Goal: Transaction & Acquisition: Purchase product/service

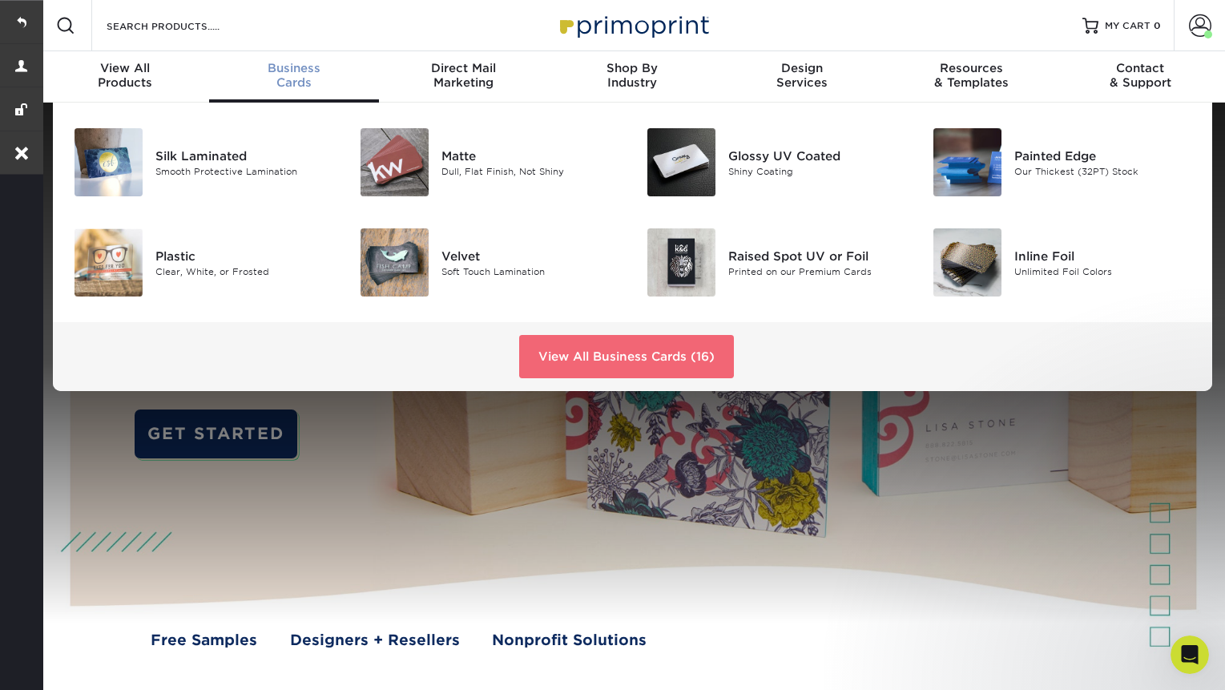
click at [637, 349] on link "View All Business Cards (16)" at bounding box center [626, 356] width 215 height 43
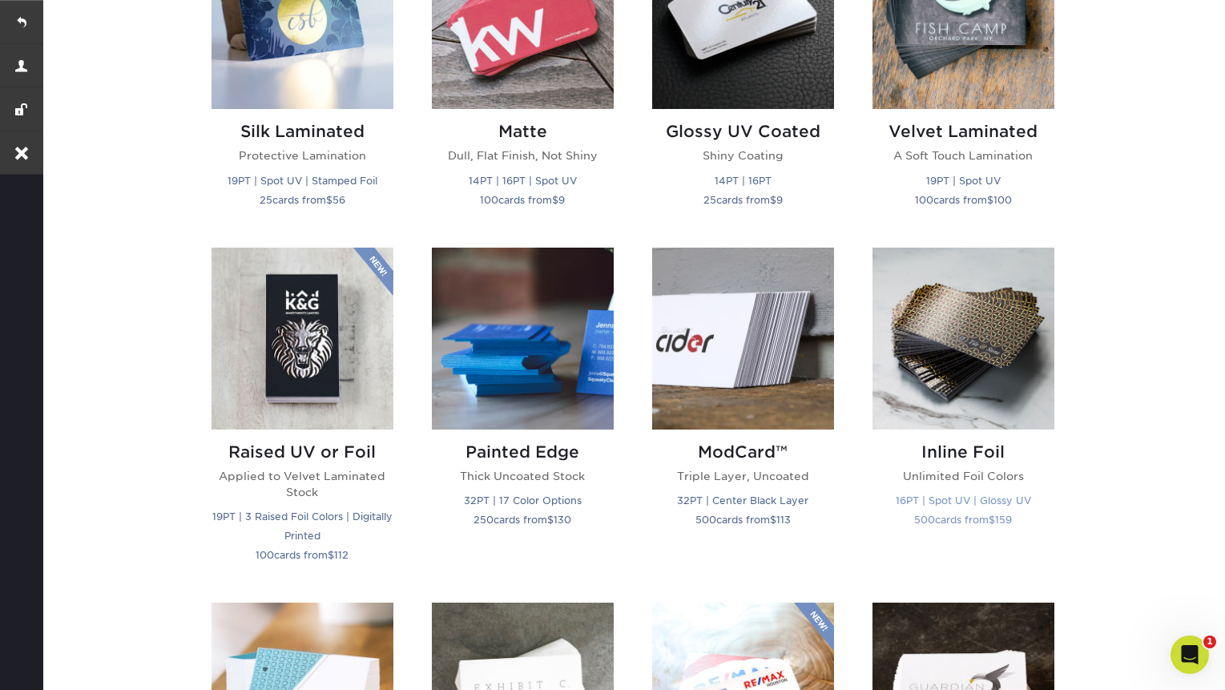
click at [991, 341] on img at bounding box center [964, 339] width 182 height 182
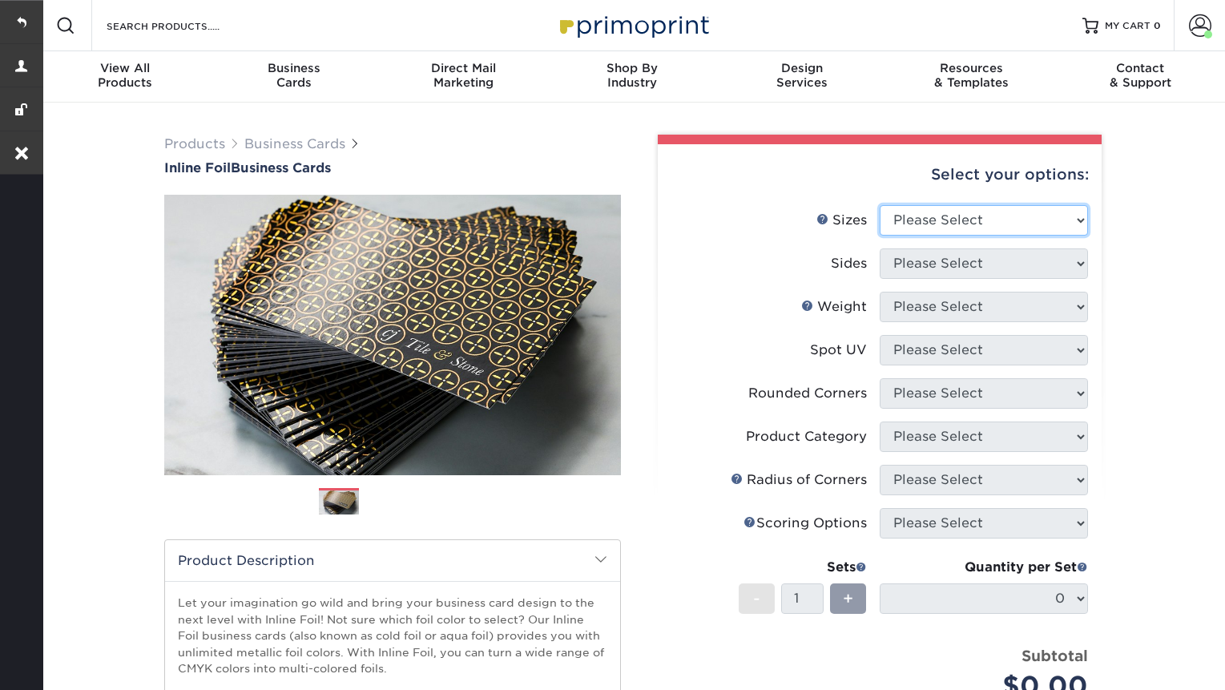
click at [965, 209] on select "Please Select 1.5" x 3.5" - Mini 1.75" x 3.5" - Mini 2" x 2" - Square 2" x 3" -…" at bounding box center [984, 220] width 208 height 30
select select "2.00x3.50"
click at [880, 205] on select "Please Select 1.5" x 3.5" - Mini 1.75" x 3.5" - Mini 2" x 2" - Square 2" x 3" -…" at bounding box center [984, 220] width 208 height 30
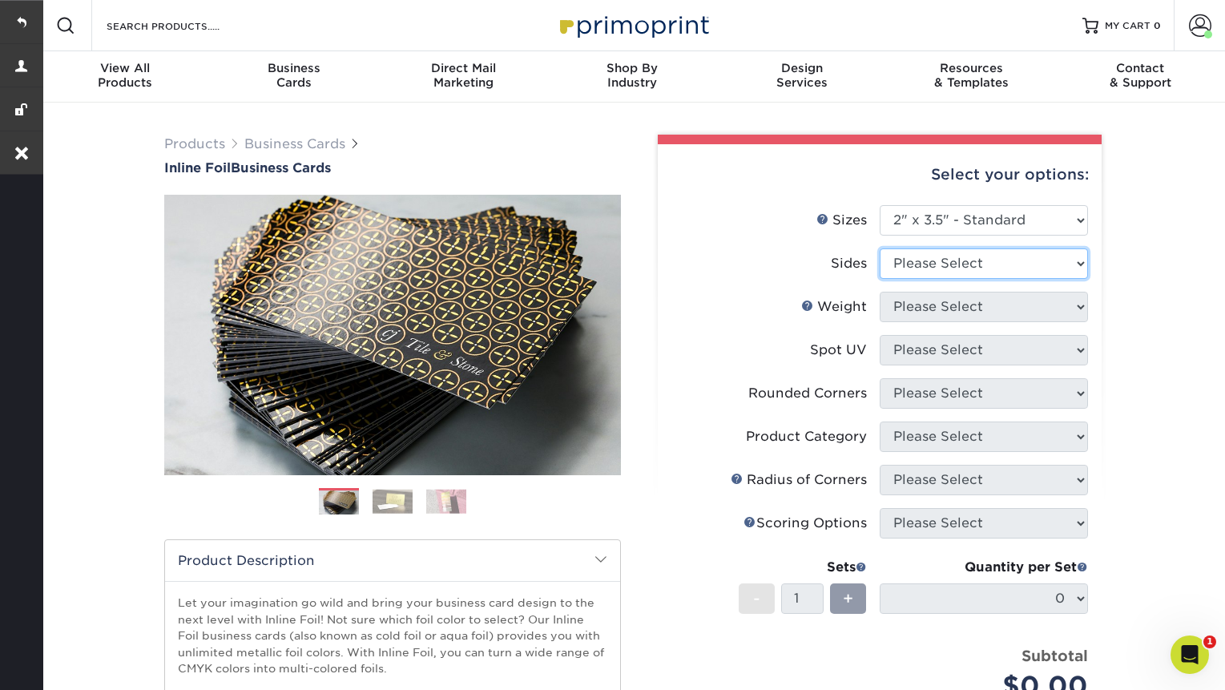
click at [935, 265] on select "Please Select Print Both Sides - Foil Back Only Print Both Sides - Foil Both Si…" at bounding box center [984, 263] width 208 height 30
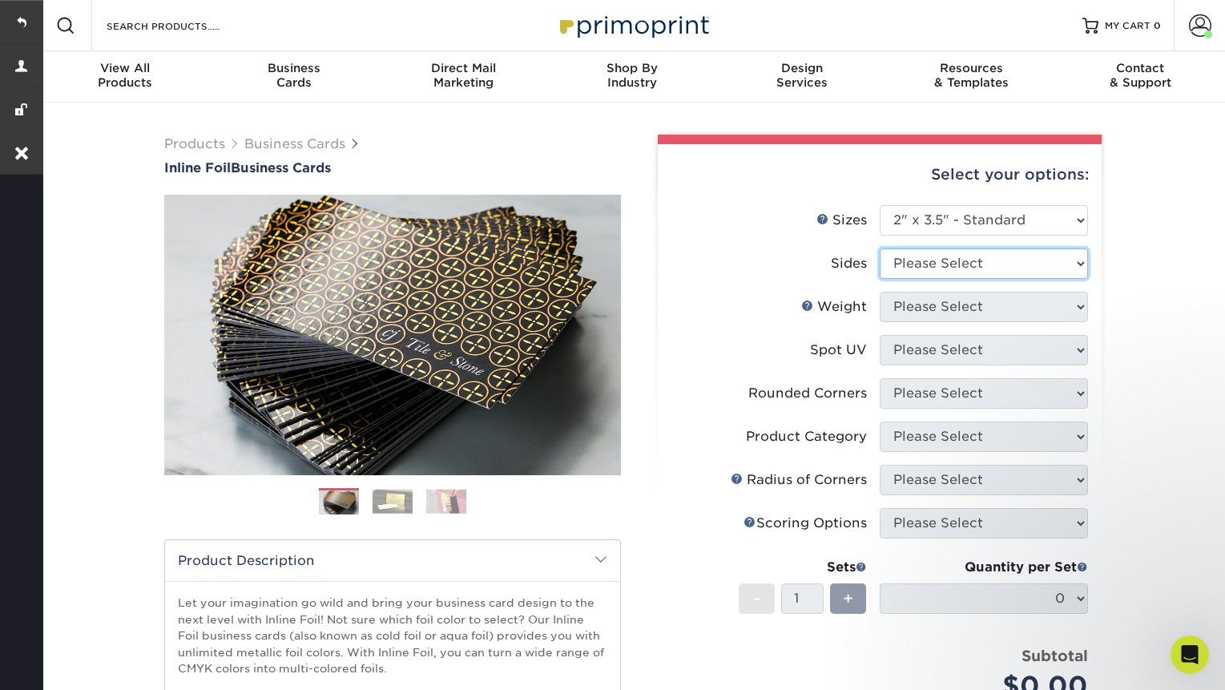
select select "34527644-b4fd-4ffb-9092-1318eefcd9d9"
click at [880, 248] on select "Please Select Print Both Sides - Foil Back Only Print Both Sides - Foil Both Si…" at bounding box center [984, 263] width 208 height 30
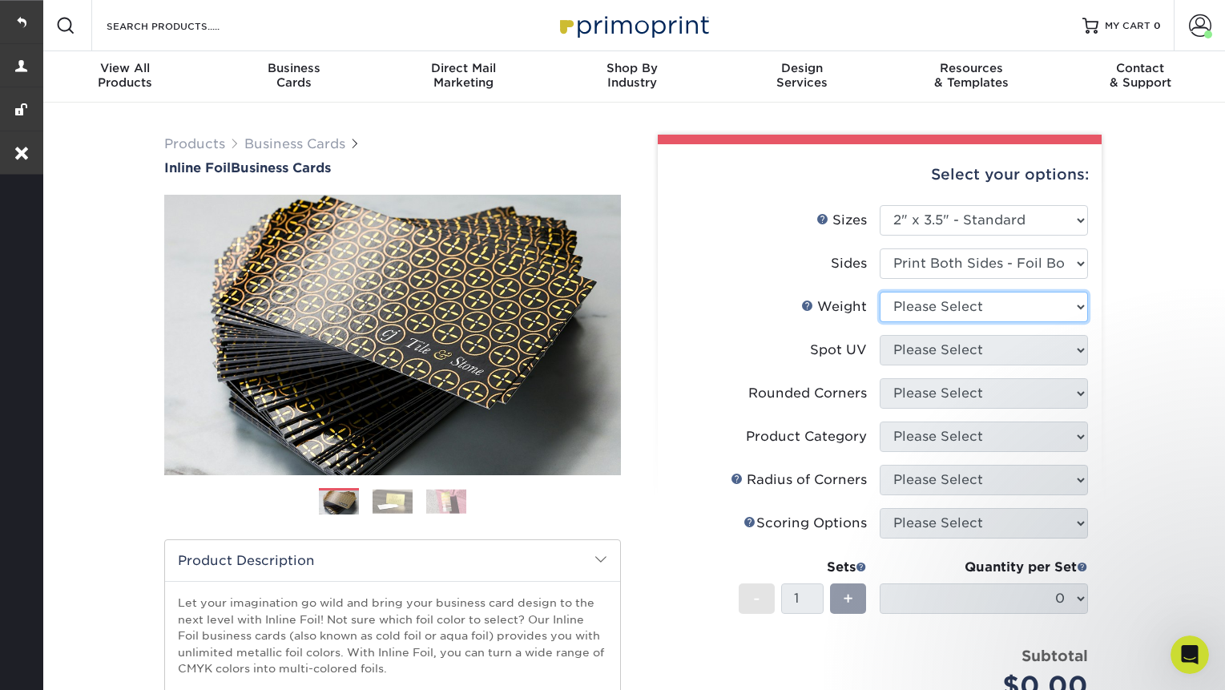
click at [921, 317] on select "Please Select 16PT" at bounding box center [984, 307] width 208 height 30
select select "16PT"
click at [880, 292] on select "Please Select 16PT" at bounding box center [984, 307] width 208 height 30
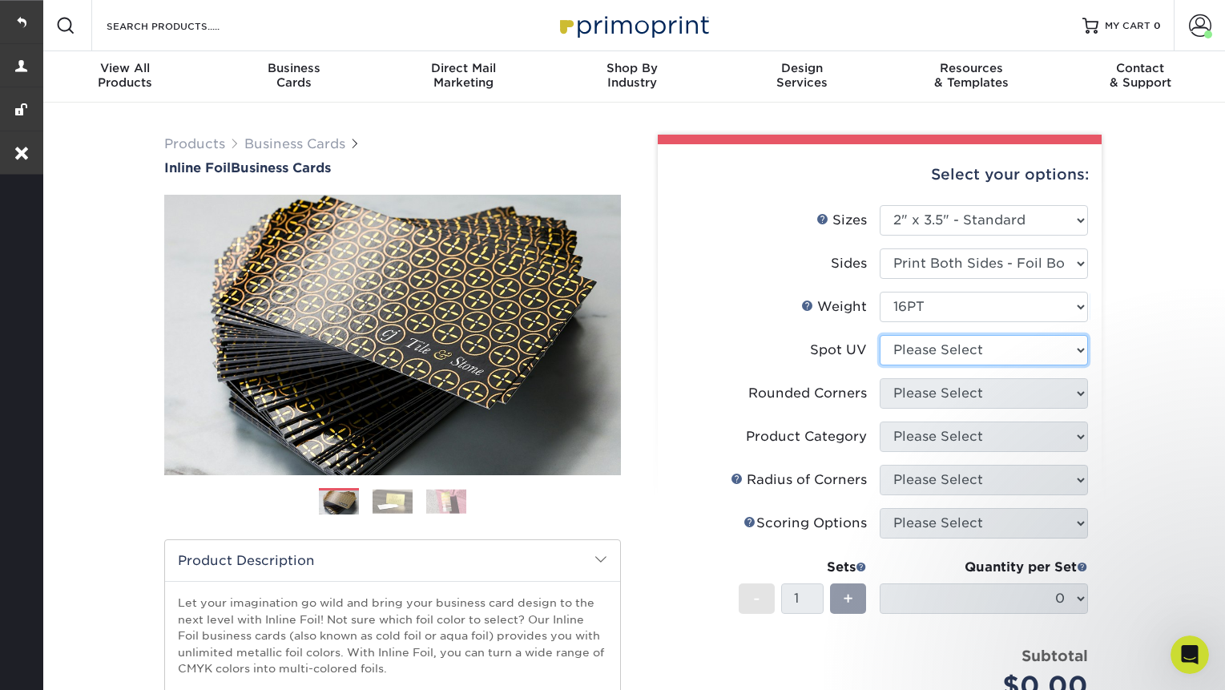
click at [929, 347] on select "Please Select No Spot UV Front and Back (Both Sides) Front Only Back Only" at bounding box center [984, 350] width 208 height 30
select select "3"
click at [880, 335] on select "Please Select No Spot UV Front and Back (Both Sides) Front Only Back Only" at bounding box center [984, 350] width 208 height 30
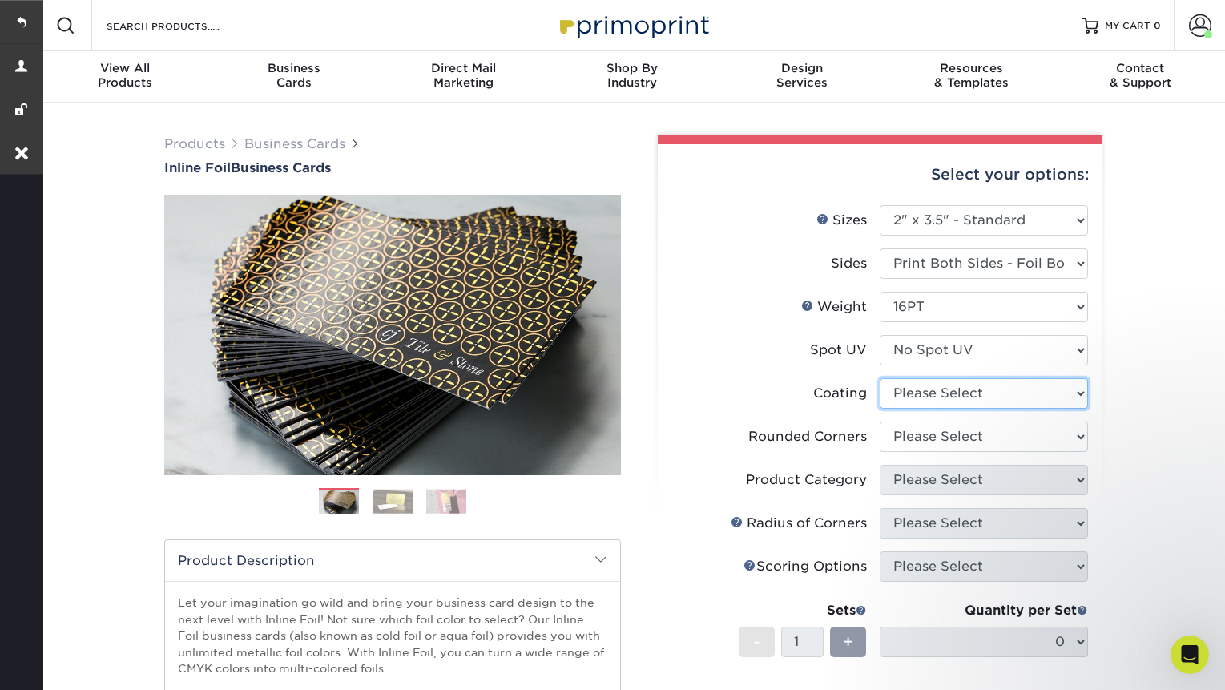
click at [984, 395] on select at bounding box center [984, 393] width 208 height 30
select select "3e7618de-abca-4bda-9f97-8b9129e913d8"
click at [880, 378] on select at bounding box center [984, 393] width 208 height 30
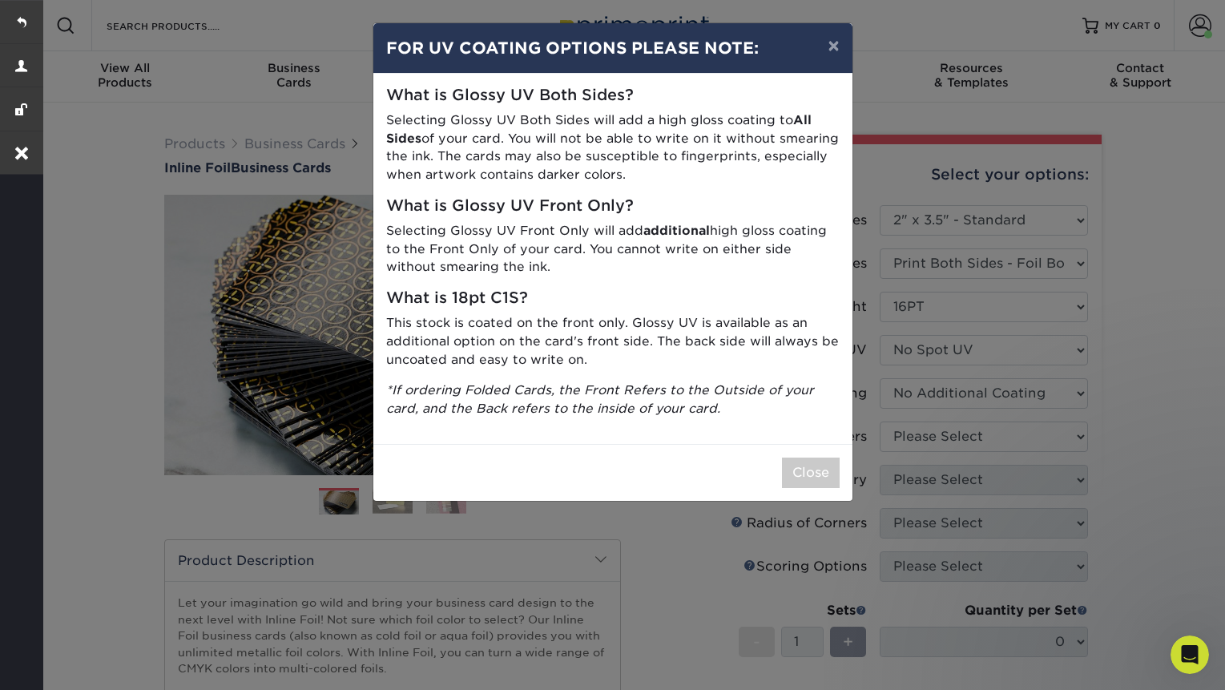
click at [802, 493] on div "Close" at bounding box center [612, 472] width 479 height 57
click at [821, 481] on button "Close" at bounding box center [811, 473] width 58 height 30
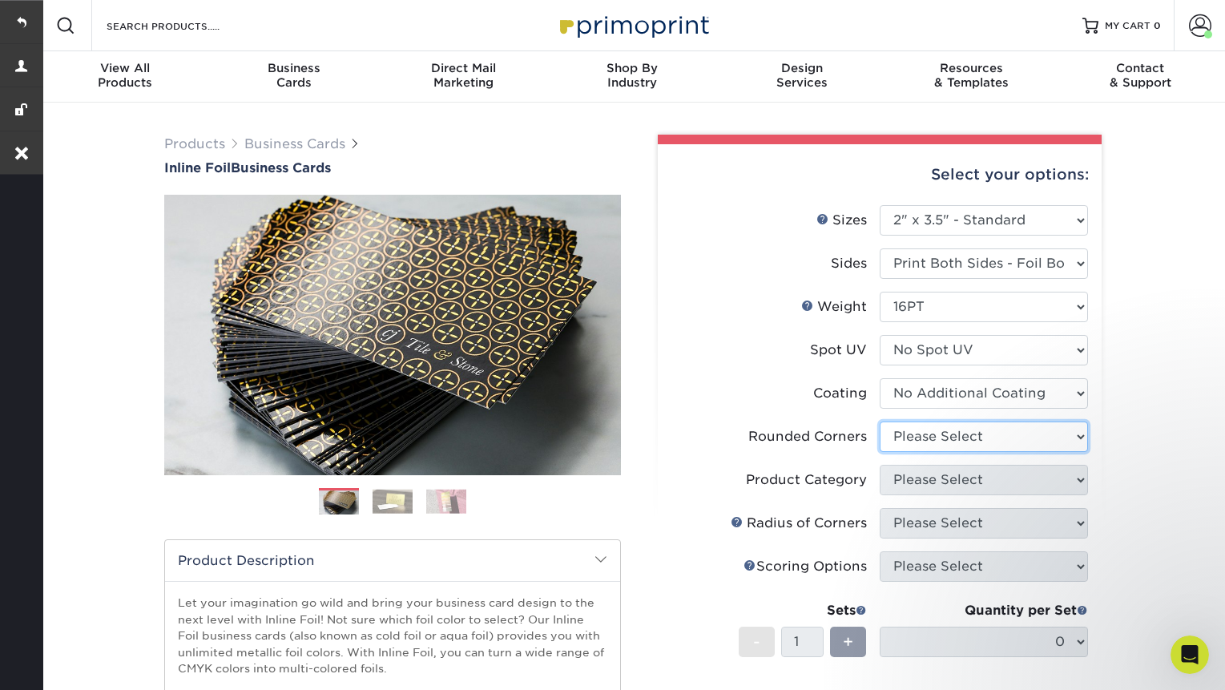
click at [1015, 435] on select "Please Select Yes - Round 2 Corners Yes - Round 4 Corners No" at bounding box center [984, 437] width 208 height 30
select select "0"
click at [880, 422] on select "Please Select Yes - Round 2 Corners Yes - Round 4 Corners No" at bounding box center [984, 437] width 208 height 30
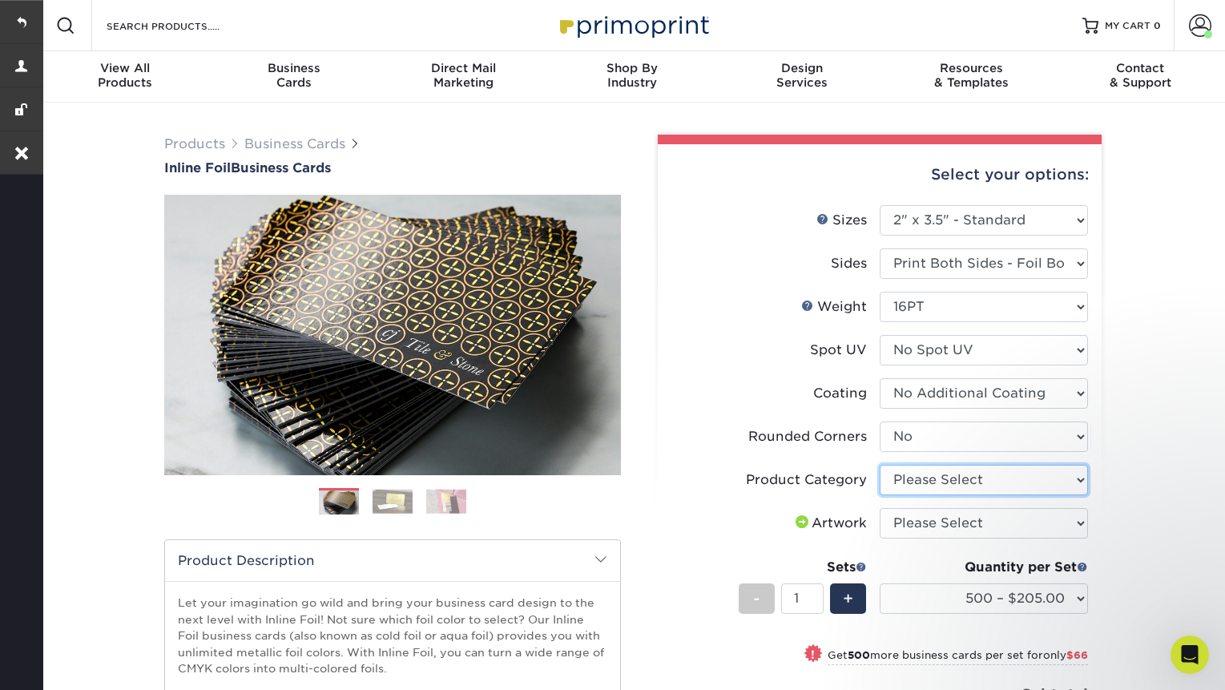
click at [999, 487] on select "Please Select Business Cards" at bounding box center [984, 480] width 208 height 30
select select "3b5148f1-0588-4f88-a218-97bcfdce65c1"
click at [880, 465] on select "Please Select Business Cards" at bounding box center [984, 480] width 208 height 30
click at [989, 519] on select "Please Select I will upload files I need a design - $100" at bounding box center [984, 523] width 208 height 30
select select "upload"
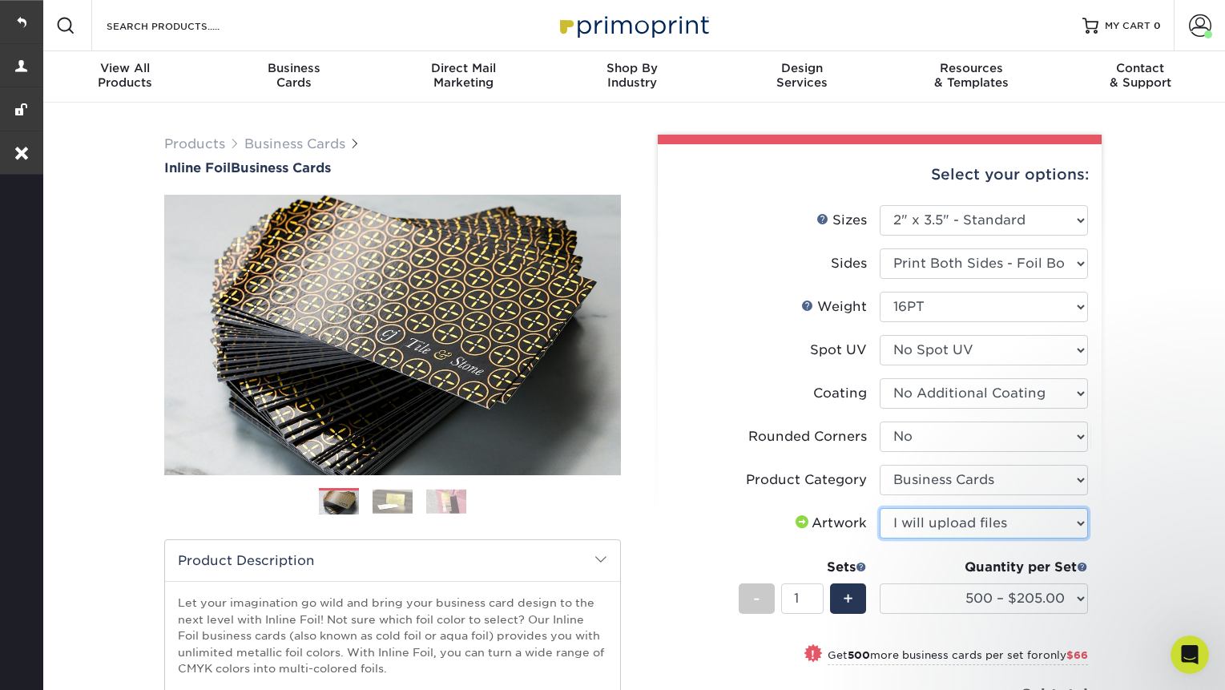
click at [880, 508] on select "Please Select I will upload files I need a design - $100" at bounding box center [984, 523] width 208 height 30
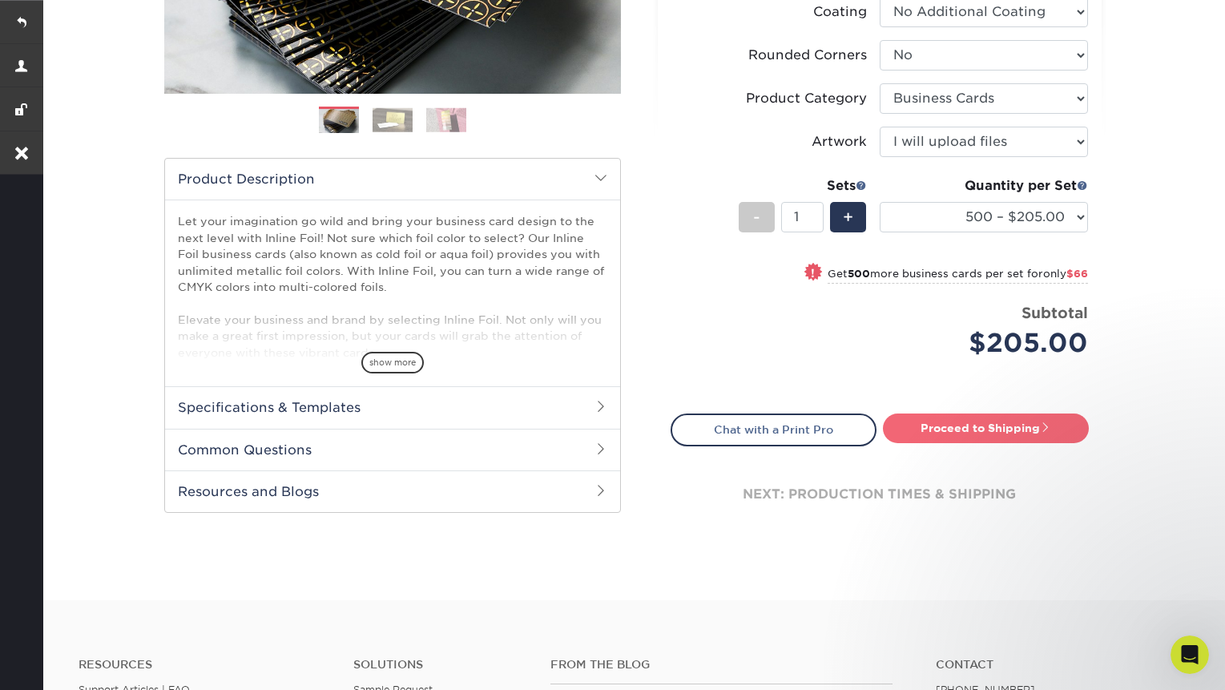
click at [987, 423] on link "Proceed to Shipping" at bounding box center [986, 428] width 206 height 29
type input "Set 1"
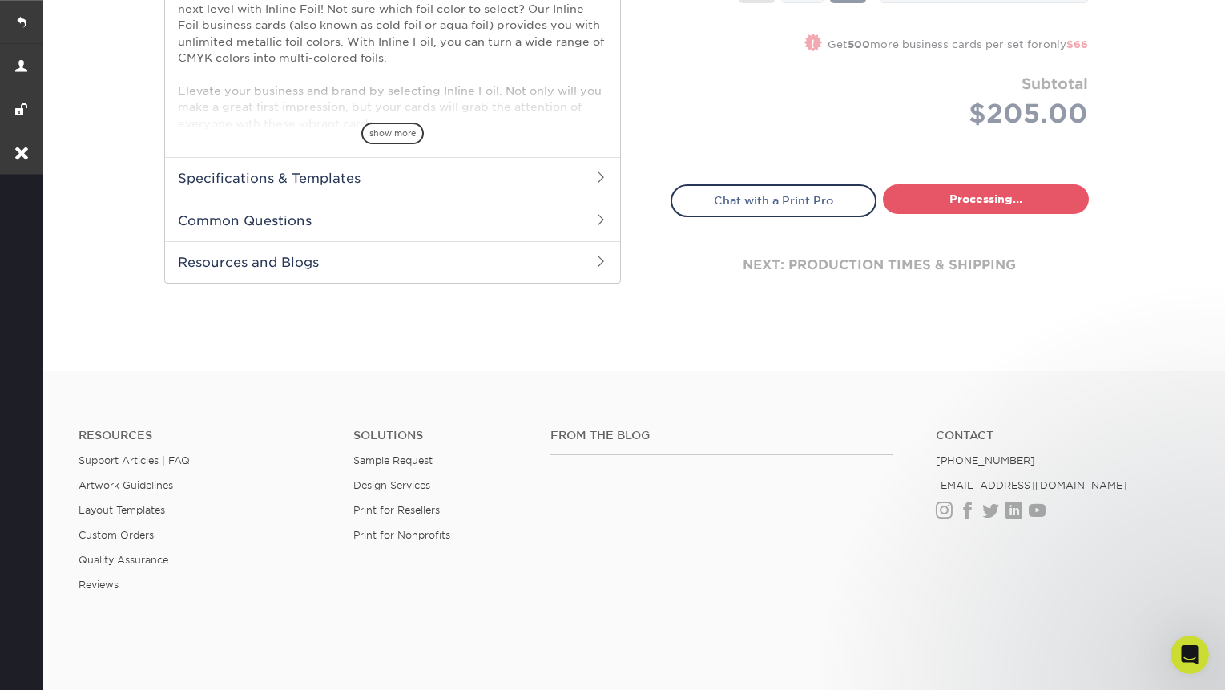
select select "468c7363-c245-42b7-918f-84c577e78dca"
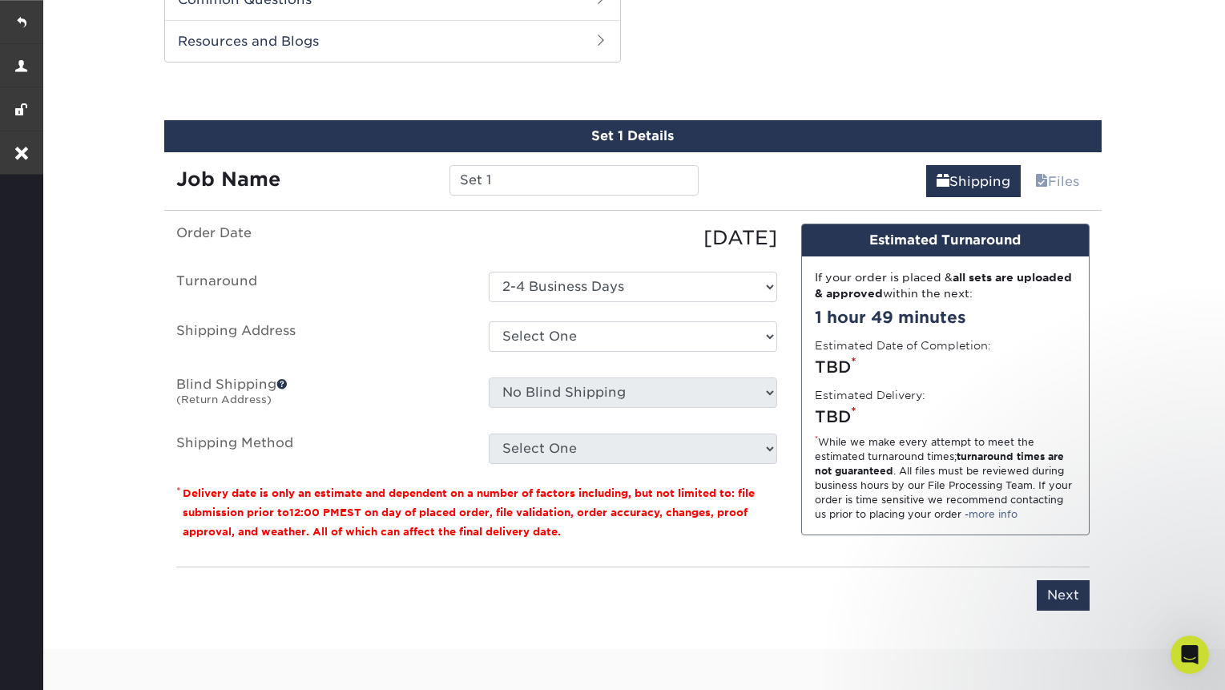
scroll to position [838, 0]
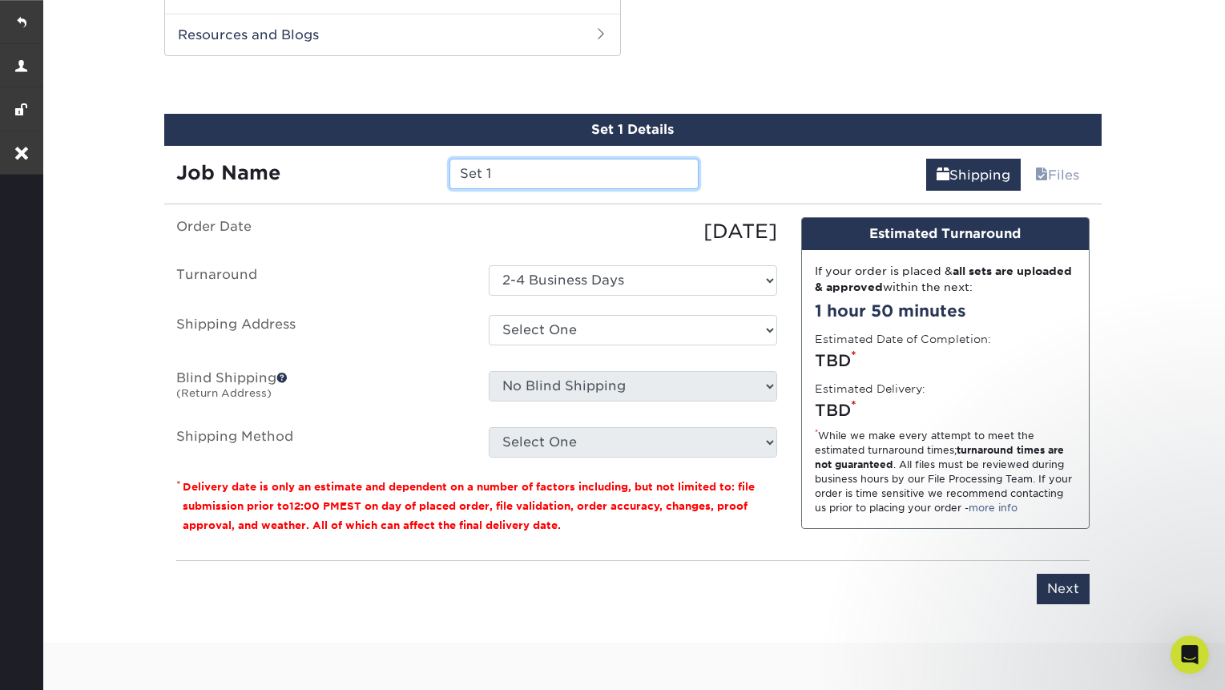
click at [522, 184] on input "Set 1" at bounding box center [574, 174] width 249 height 30
paste input "Jennifer Sepanski"
type input "Jennifer Sepanski- typesetting"
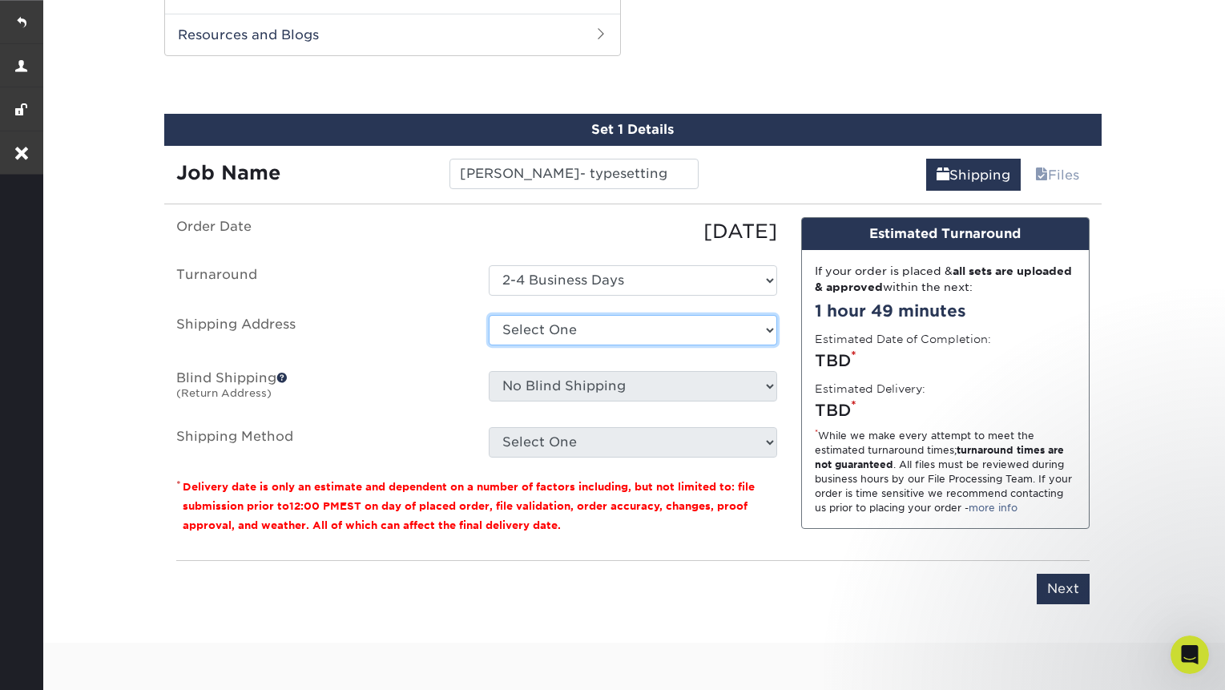
click at [515, 334] on select "Select One Teri McDonald Brian Chan Business cards Daniel Velasquez FL Branch G…" at bounding box center [633, 330] width 289 height 30
click at [519, 335] on select "Select One Teri McDonald Brian Chan Business cards Daniel Velasquez FL Branch G…" at bounding box center [633, 330] width 289 height 30
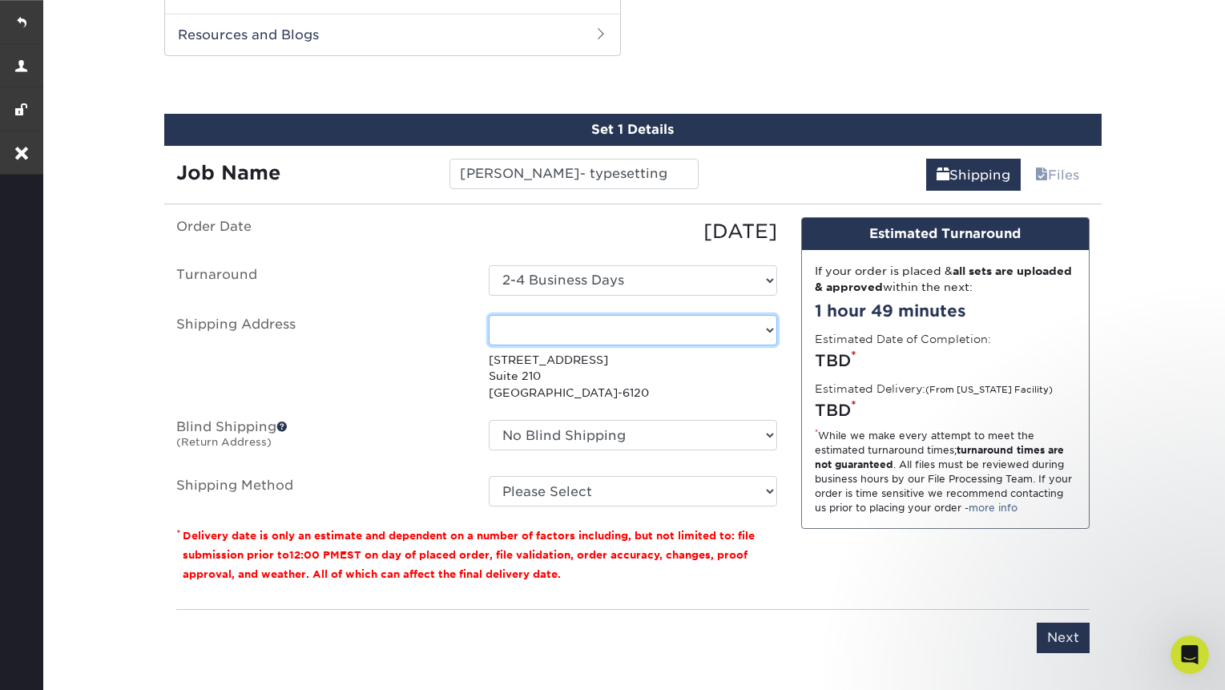
click at [572, 333] on select "Select One Teri McDonald Brian Chan Business cards Daniel Velasquez FL Branch G…" at bounding box center [633, 330] width 289 height 30
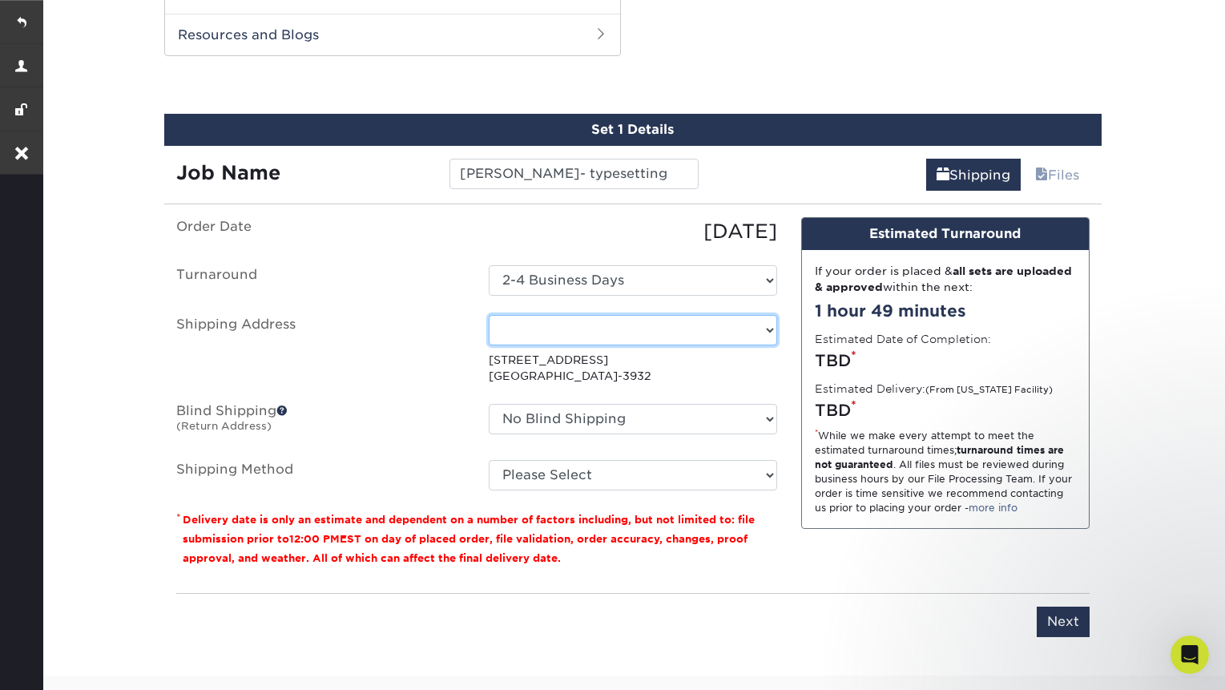
click at [737, 324] on select "Select One Teri McDonald Brian Chan Business cards Daniel Velasquez FL Branch G…" at bounding box center [633, 330] width 289 height 30
click at [764, 331] on select "Select One Teri McDonald Brian Chan Business cards Daniel Velasquez FL Branch G…" at bounding box center [633, 330] width 289 height 30
select select "235848"
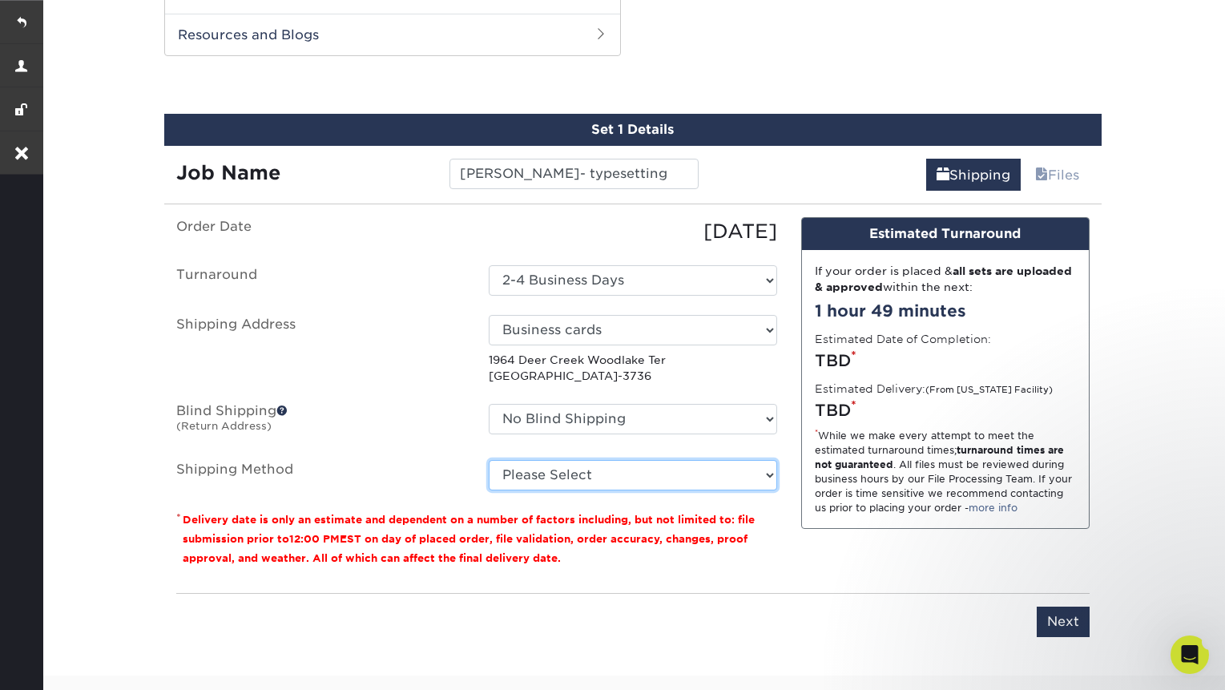
click at [749, 478] on select "Please Select Ground Shipping (+$8.96) 3 Day Shipping Service (+$23.00) 2 Day A…" at bounding box center [633, 475] width 289 height 30
select select "03"
click at [489, 460] on select "Please Select Ground Shipping (+$8.96) 3 Day Shipping Service (+$23.00) 2 Day A…" at bounding box center [633, 475] width 289 height 30
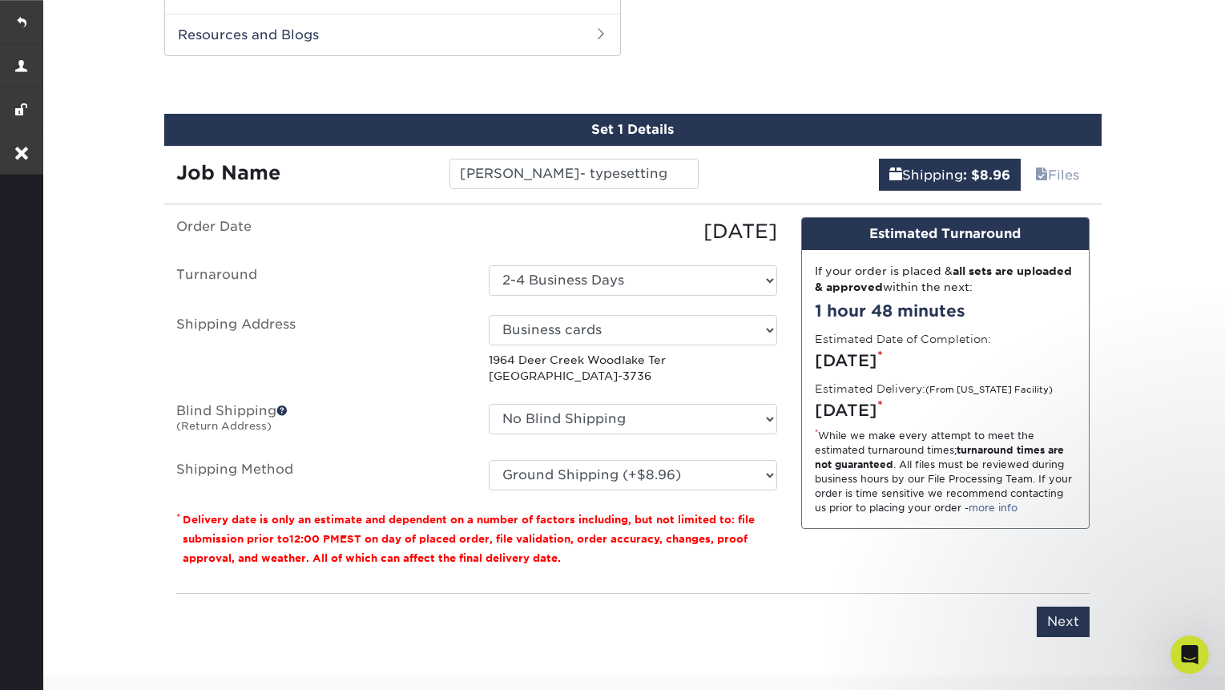
copy p "1964 Deer Creek Woodlake Ter Deerfield Beach, FL 33442-3736"
drag, startPoint x: 673, startPoint y: 378, endPoint x: 487, endPoint y: 361, distance: 186.7
click at [487, 361] on div "Select One Teri McDonald Brian Chan Business cards Daniel Velasquez FL Branch G…" at bounding box center [633, 350] width 313 height 70
click at [895, 583] on div "You've choosen mailing services! If you have a csv address list please upload i…" at bounding box center [633, 436] width 914 height 439
click at [1061, 630] on input "Next" at bounding box center [1063, 622] width 53 height 30
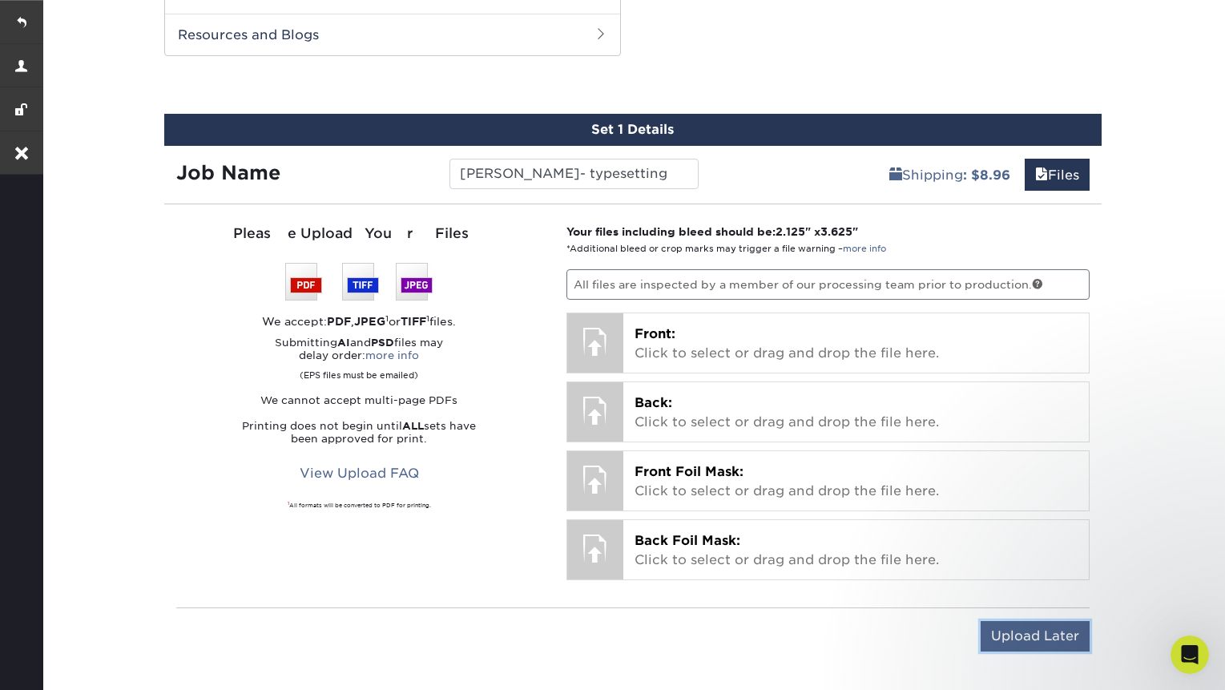
click at [1001, 632] on input "Upload Later" at bounding box center [1035, 636] width 109 height 30
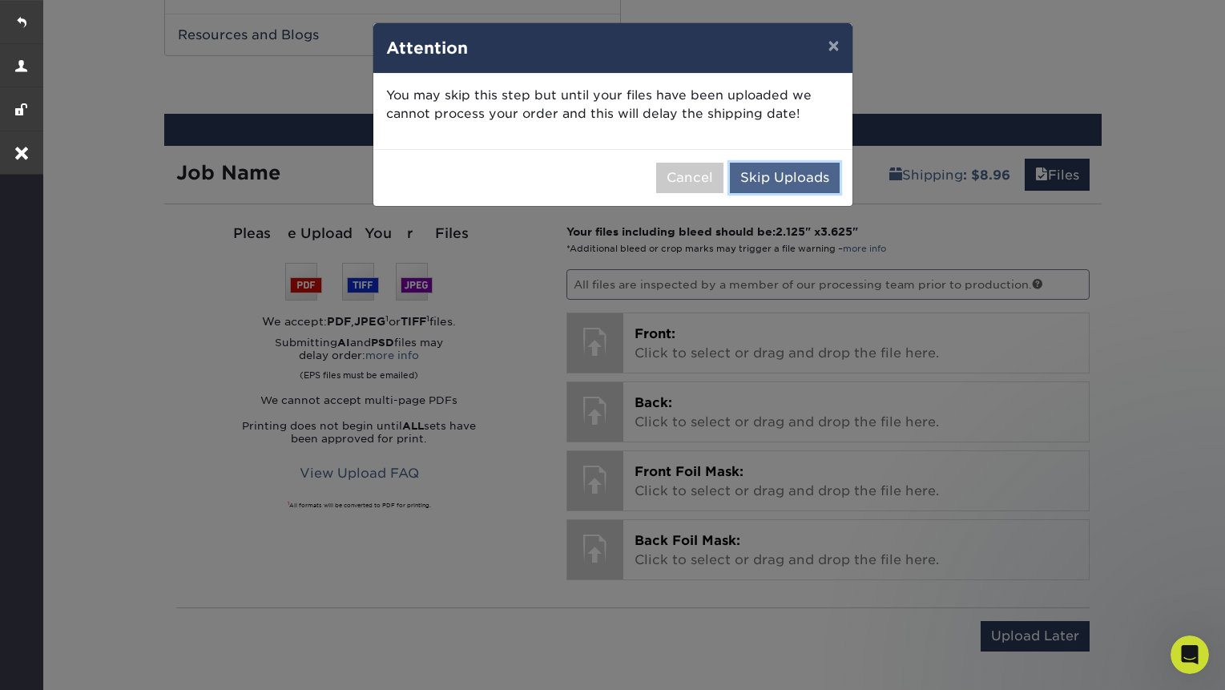
click at [786, 168] on button "Skip Uploads" at bounding box center [785, 178] width 110 height 30
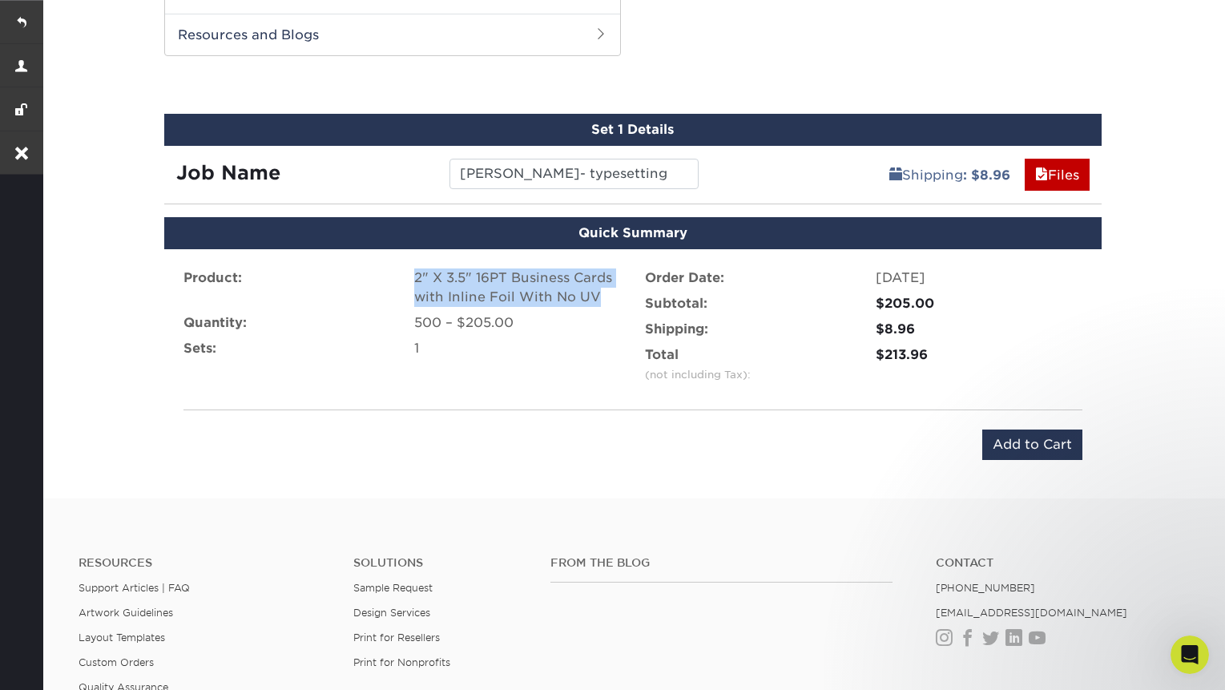
drag, startPoint x: 607, startPoint y: 294, endPoint x: 411, endPoint y: 281, distance: 196.0
click at [411, 281] on div "2" X 3.5" 16PT Business Cards with Inline Foil With No UV" at bounding box center [517, 287] width 231 height 38
copy div "2" X 3.5" 16PT Business Cards with Inline Foil With No UV"
click at [1076, 450] on input "Add to Cart" at bounding box center [1033, 445] width 100 height 30
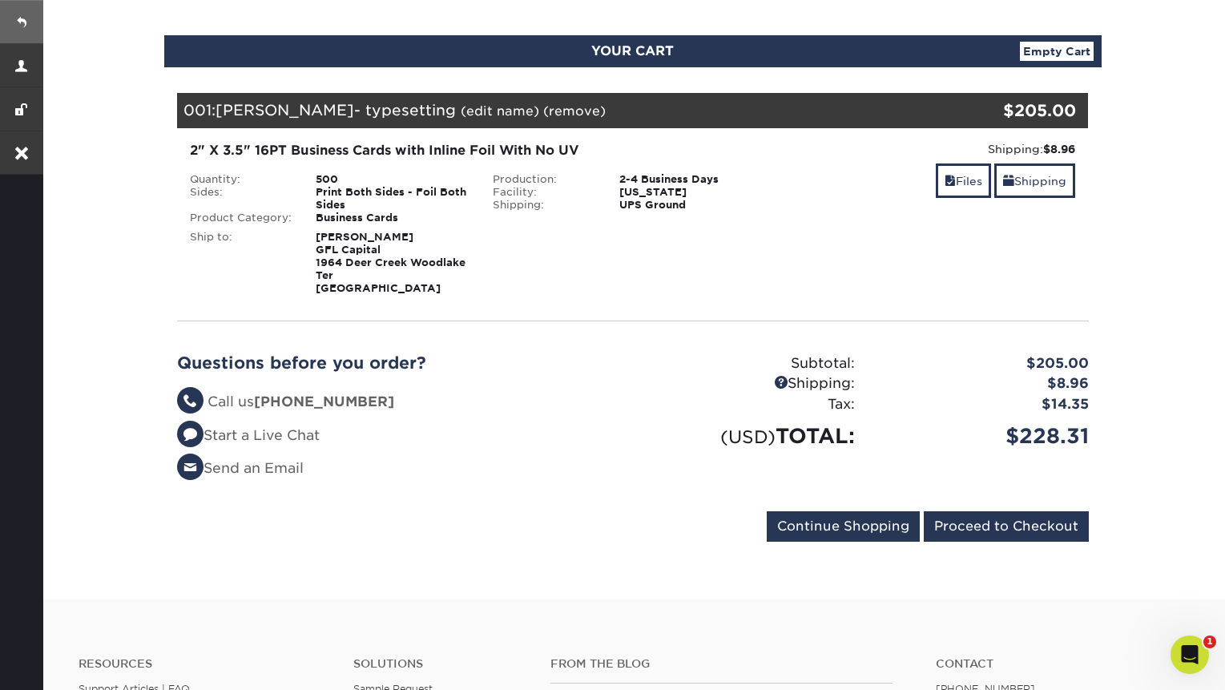
click at [28, 24] on link at bounding box center [21, 21] width 43 height 43
